Goal: Complete application form

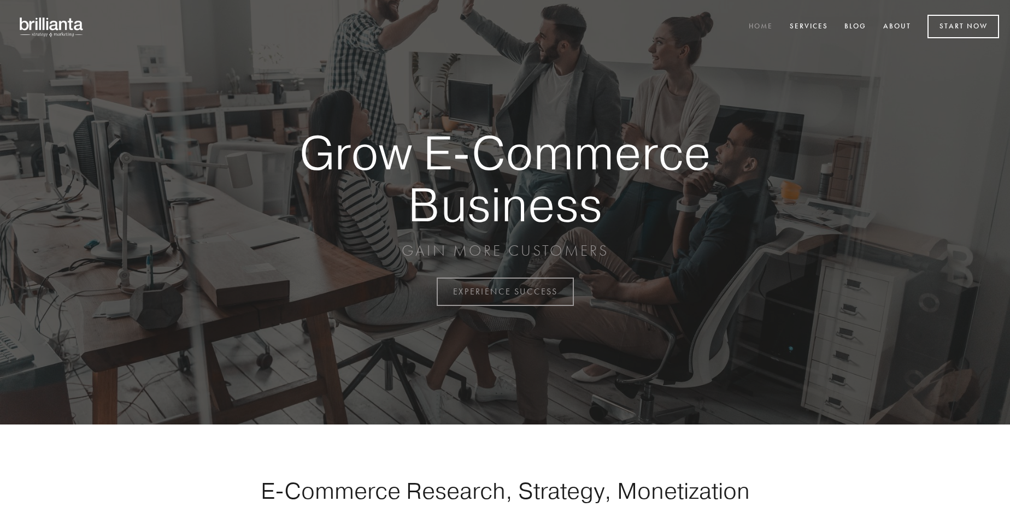
scroll to position [2866, 0]
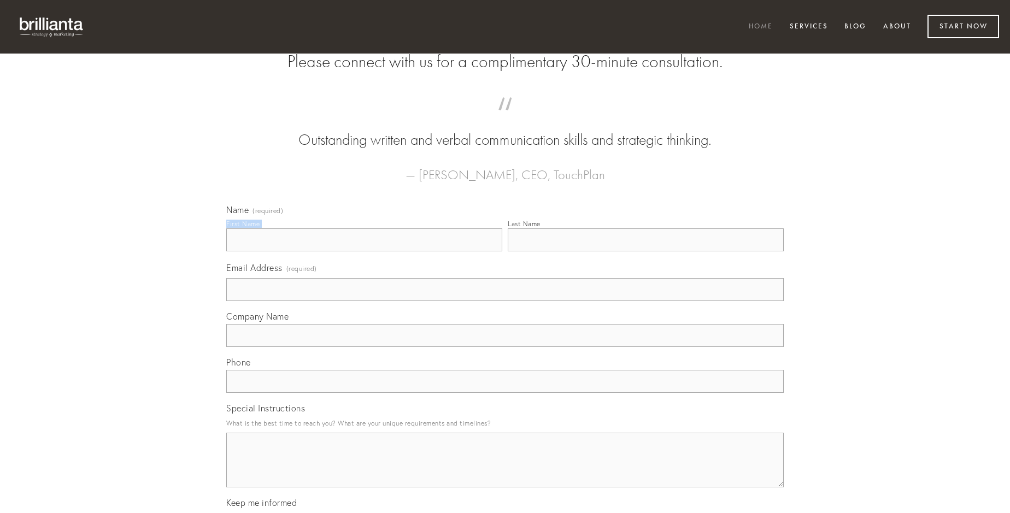
type input "[PERSON_NAME]"
click at [646, 251] on input "Last Name" at bounding box center [646, 240] width 276 height 23
type input "[PERSON_NAME]"
click at [505, 301] on input "Email Address (required)" at bounding box center [505, 289] width 558 height 23
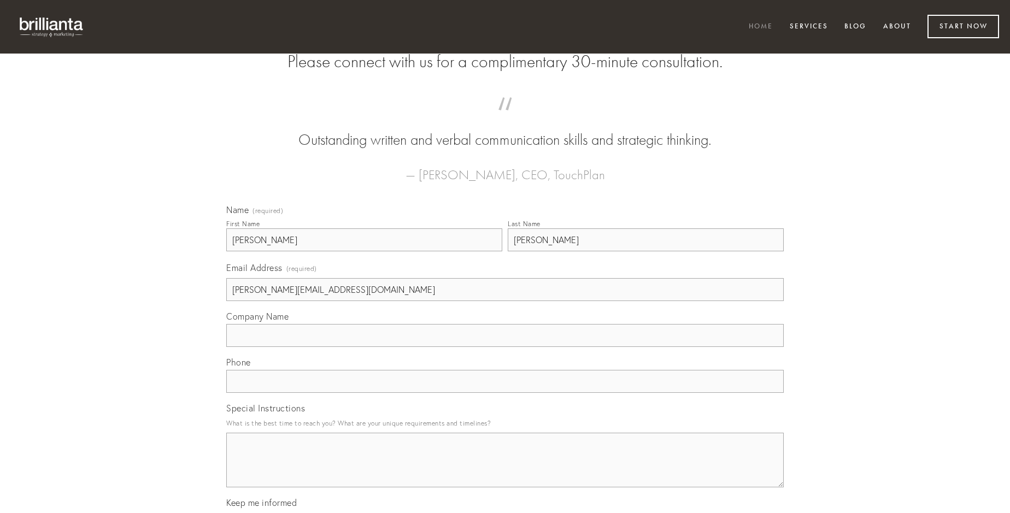
type input "[PERSON_NAME][EMAIL_ADDRESS][DOMAIN_NAME]"
click at [505, 347] on input "Company Name" at bounding box center [505, 335] width 558 height 23
type input "tenuis"
click at [505, 393] on input "text" at bounding box center [505, 381] width 558 height 23
click at [505, 470] on textarea "Special Instructions" at bounding box center [505, 460] width 558 height 55
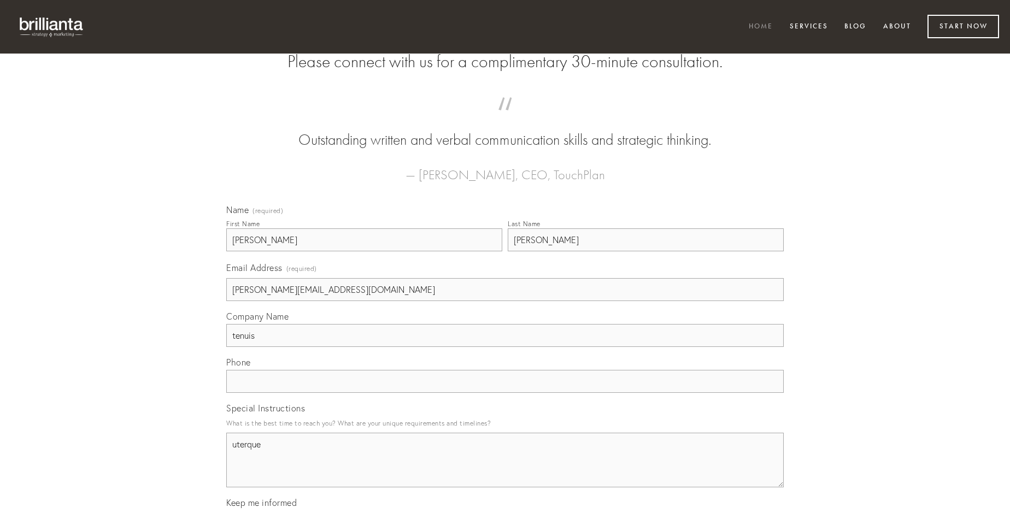
type textarea "uterque"
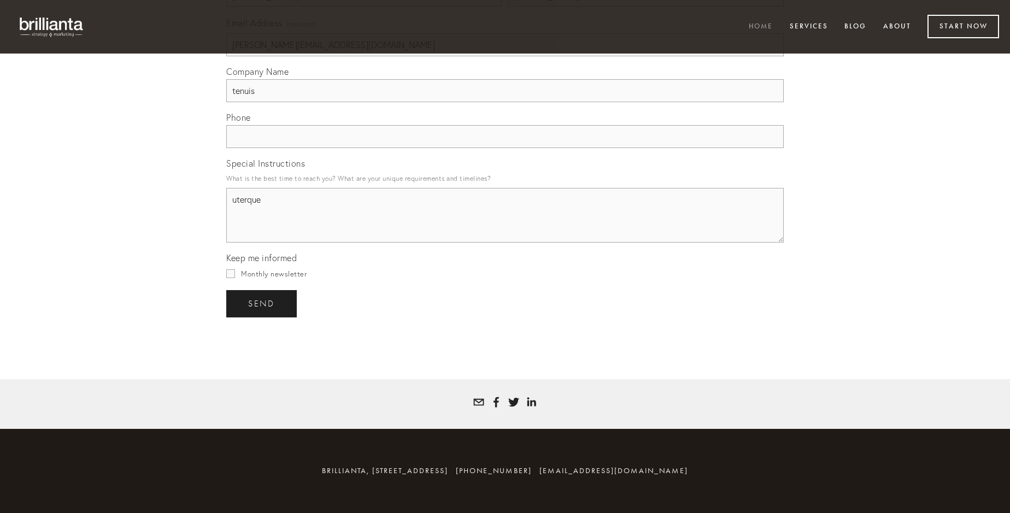
click at [262, 303] on span "send" at bounding box center [261, 304] width 27 height 10
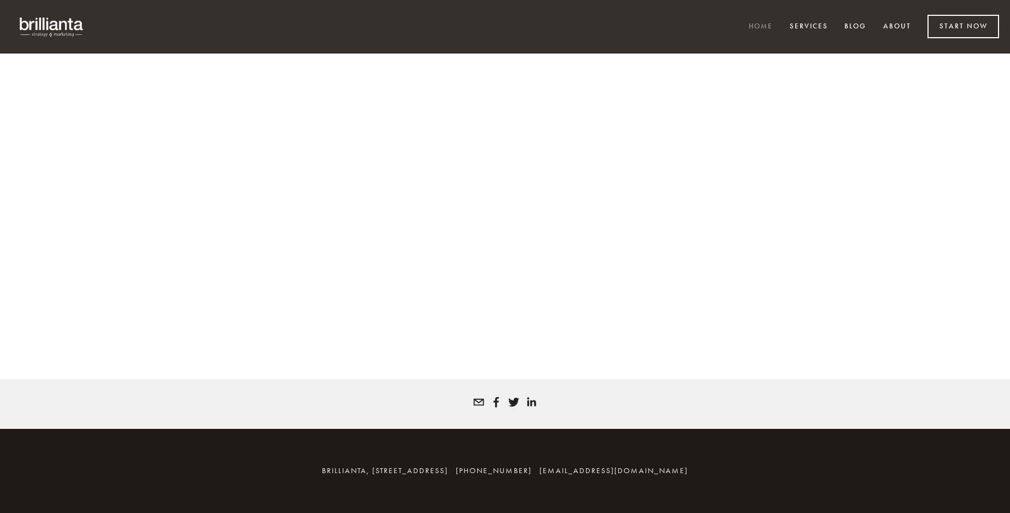
scroll to position [2851, 0]
